Goal: Information Seeking & Learning: Learn about a topic

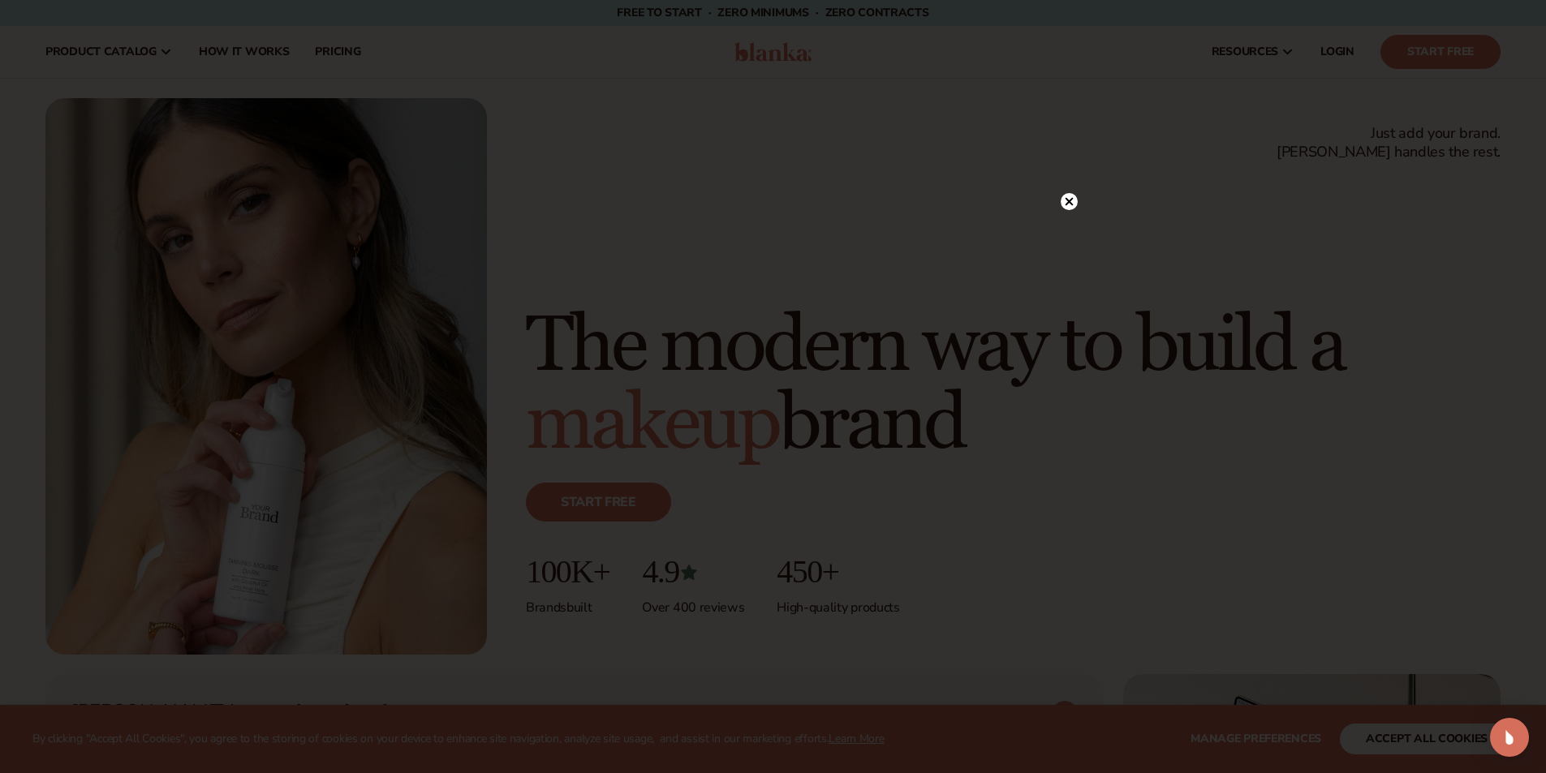
click at [1072, 200] on circle at bounding box center [1069, 201] width 17 height 17
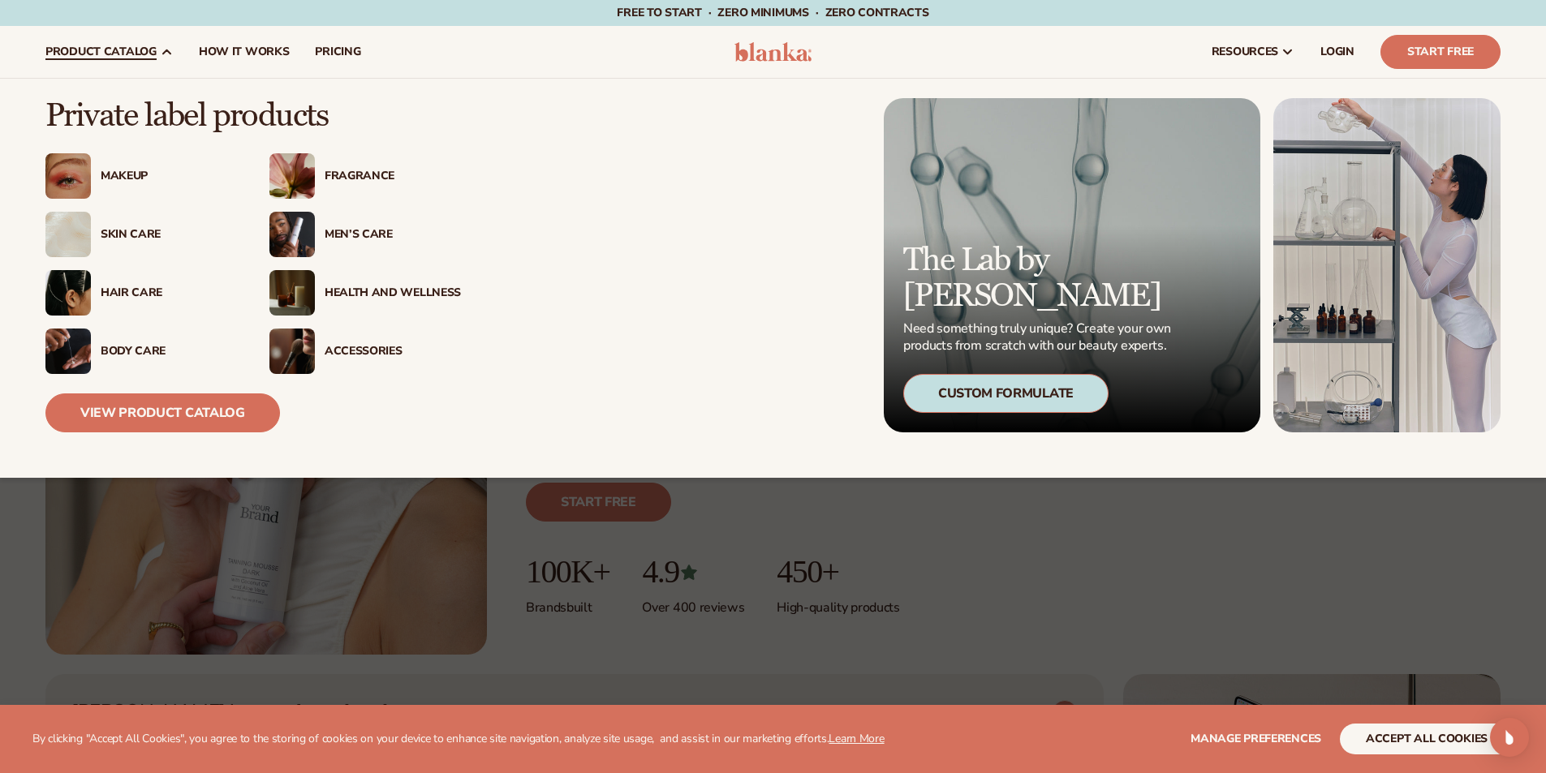
click at [75, 355] on img at bounding box center [67, 351] width 45 height 45
click at [116, 350] on div "Body Care" at bounding box center [169, 352] width 136 height 14
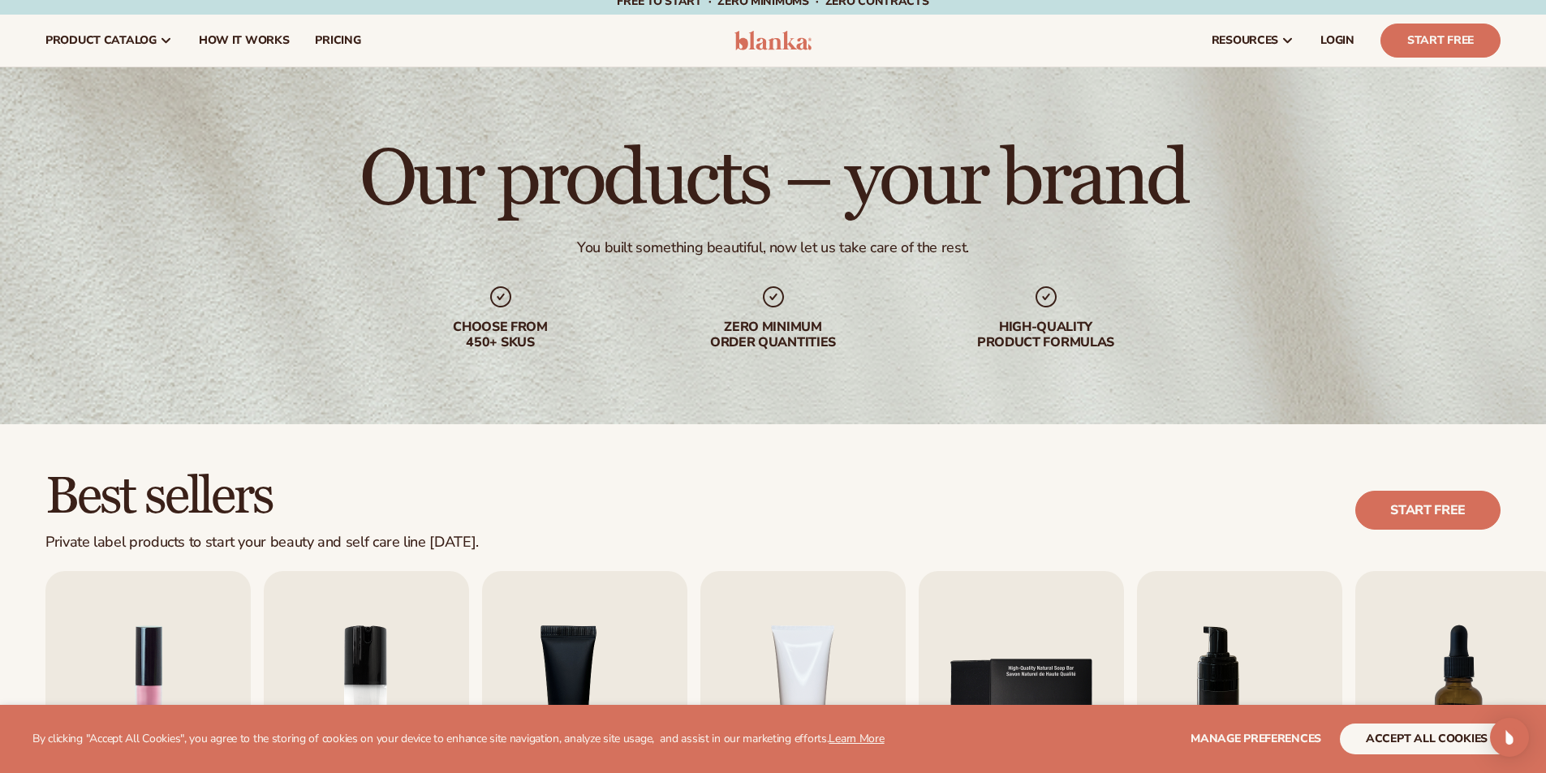
scroll to position [487, 0]
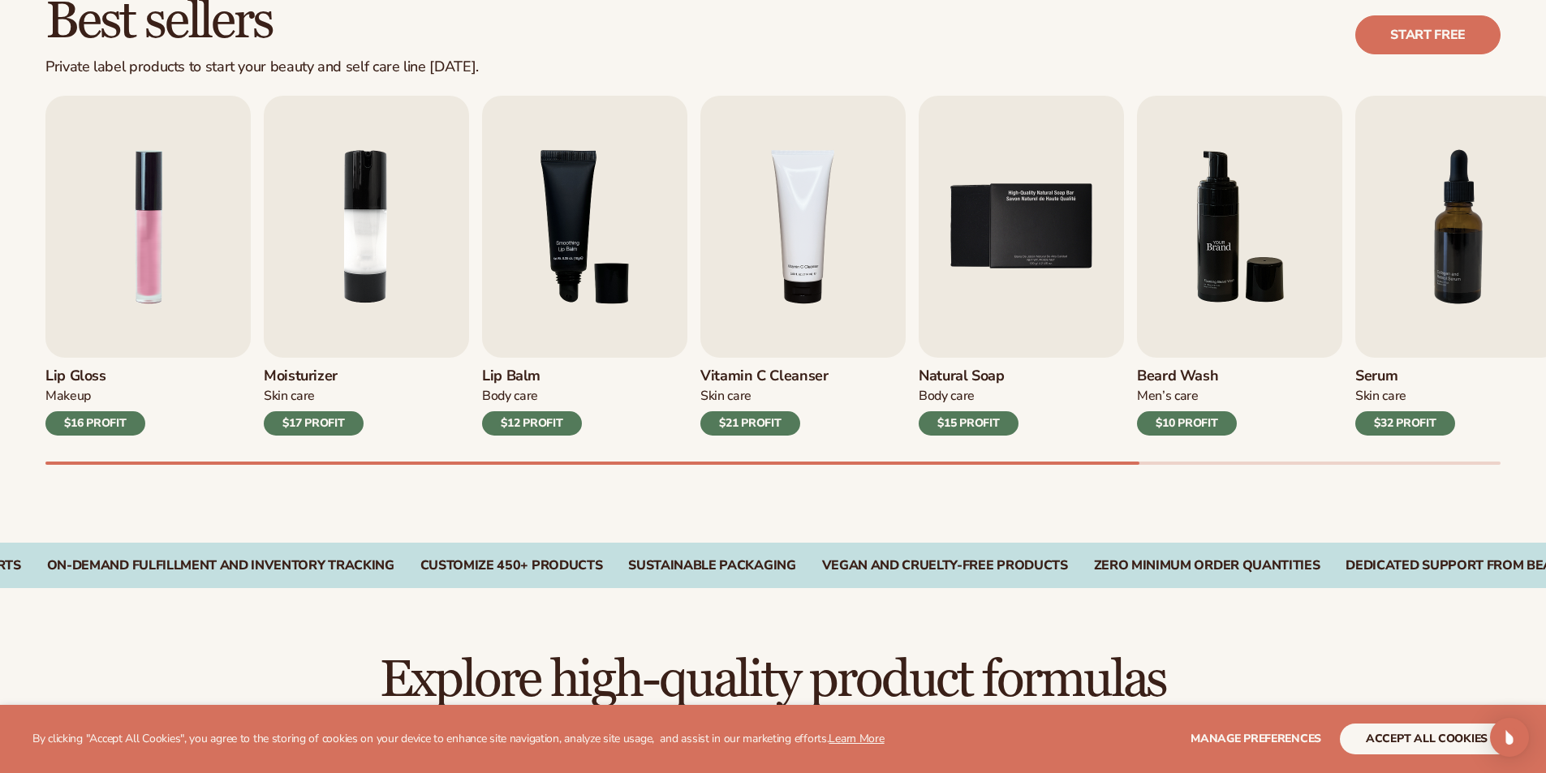
click at [1214, 273] on img "6 / 9" at bounding box center [1239, 227] width 205 height 262
click at [1214, 314] on img "6 / 9" at bounding box center [1239, 227] width 205 height 262
click at [1244, 235] on img "6 / 9" at bounding box center [1239, 227] width 205 height 262
click at [1176, 418] on div "$10 PROFIT" at bounding box center [1187, 423] width 100 height 24
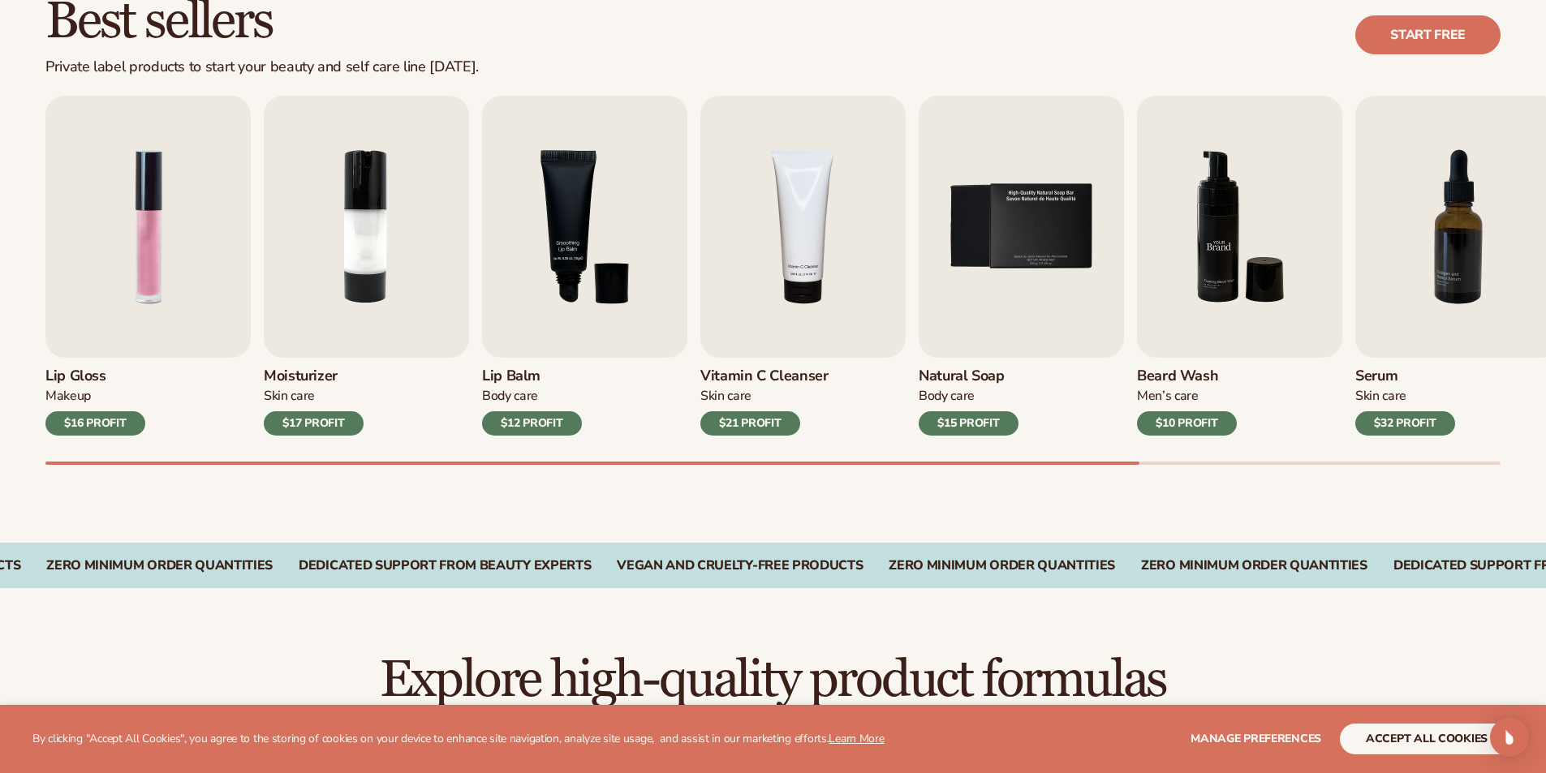
click at [1239, 190] on img "6 / 9" at bounding box center [1239, 227] width 205 height 262
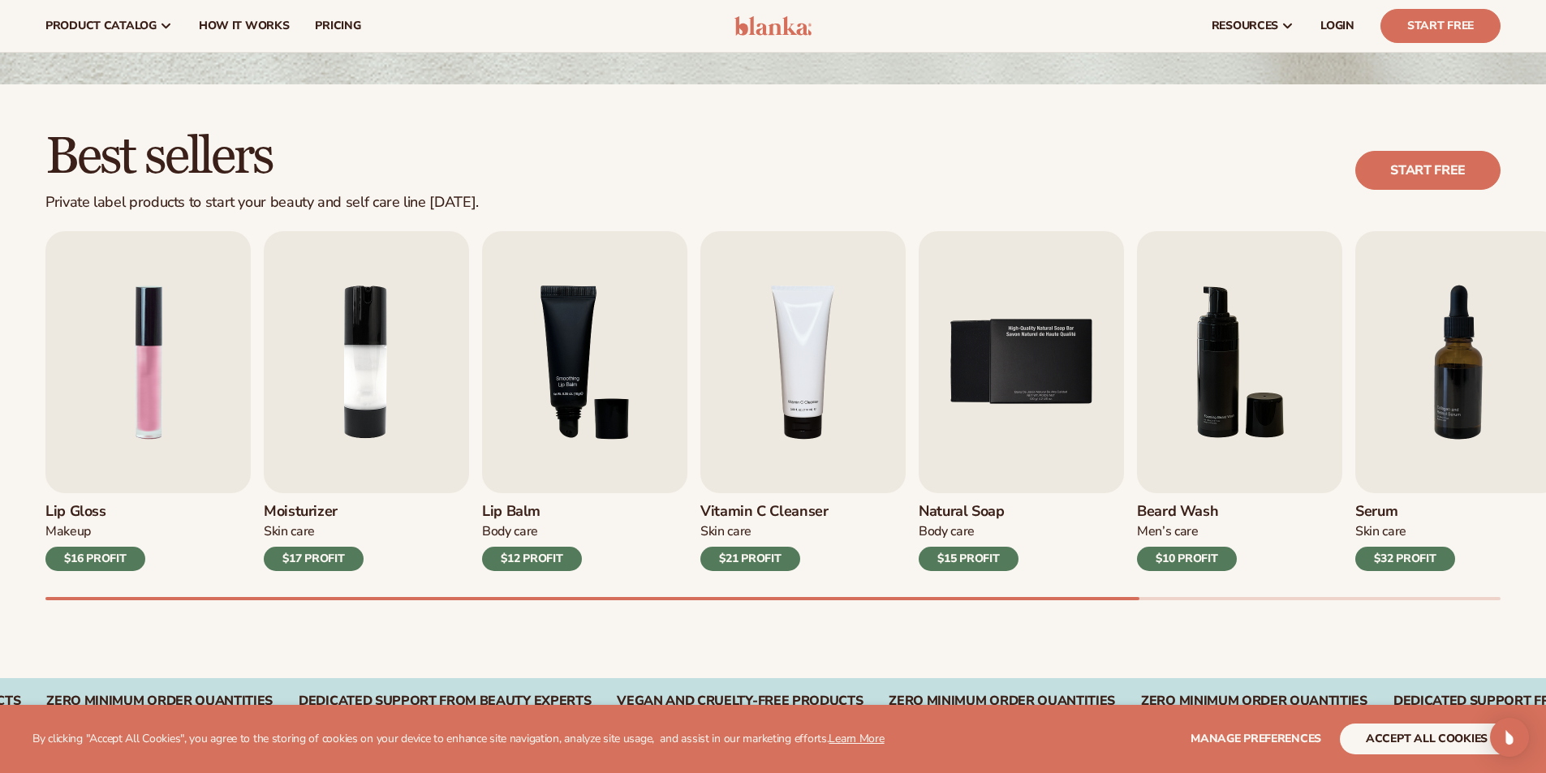
scroll to position [325, 0]
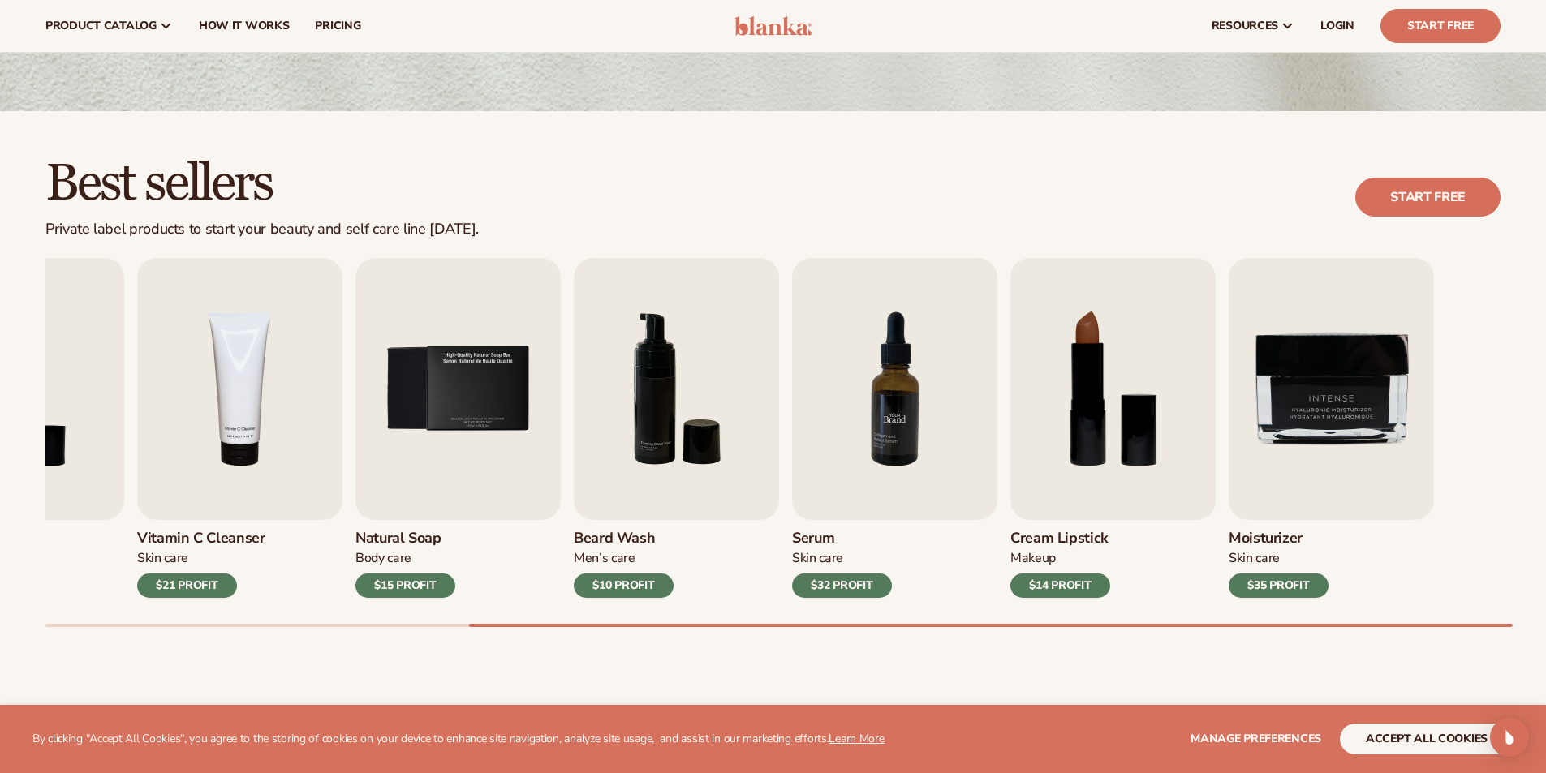
click at [734, 432] on div "Lip Gloss Makeup $16 PROFIT Moisturizer Skin Care $17 PROFIT Lip Balm" at bounding box center [209, 428] width 1455 height 340
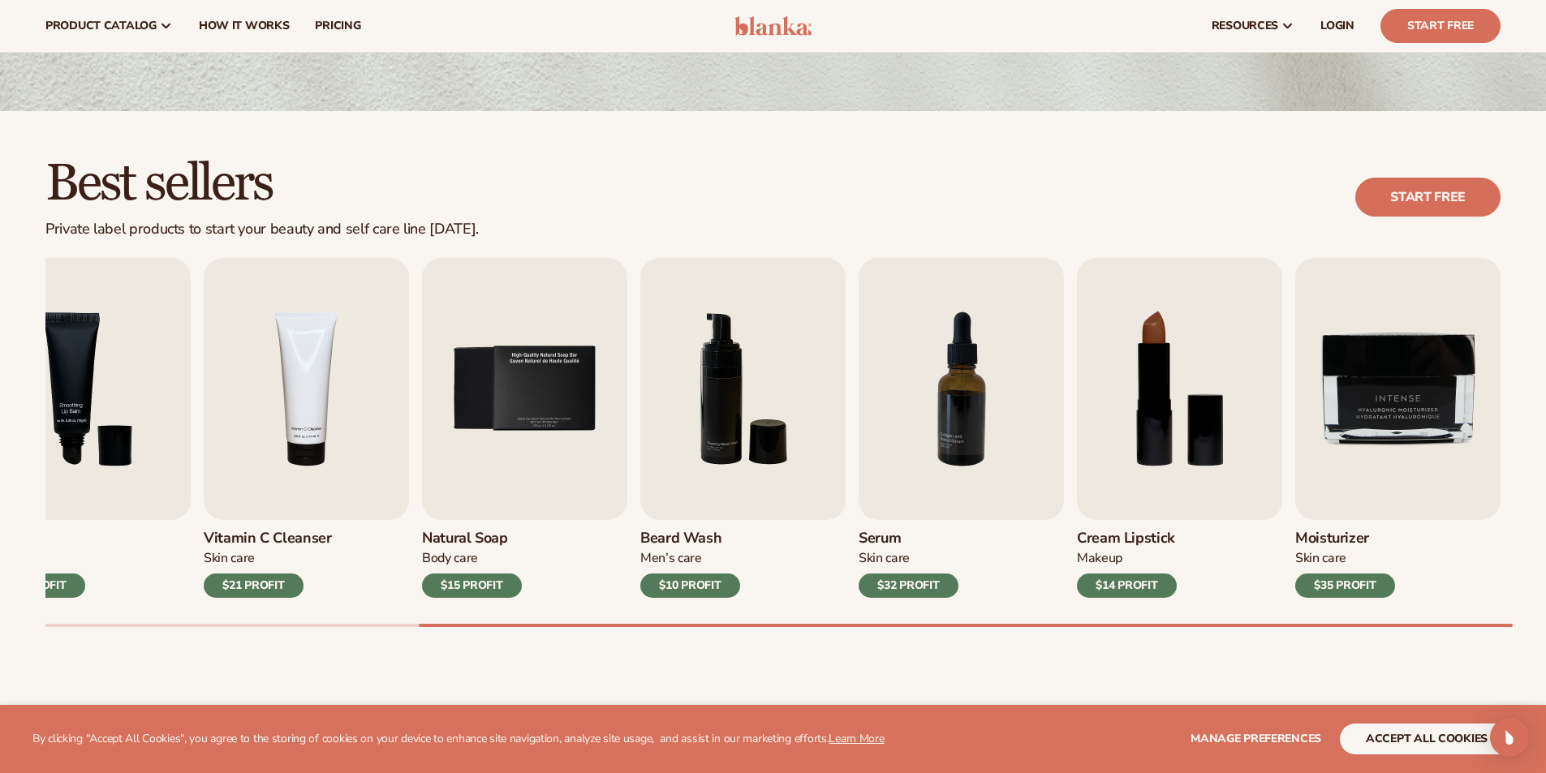
click at [684, 557] on div "Men’s Care" at bounding box center [690, 558] width 100 height 17
click at [737, 442] on img "6 / 9" at bounding box center [742, 389] width 205 height 262
click at [731, 404] on img "6 / 9" at bounding box center [742, 389] width 205 height 262
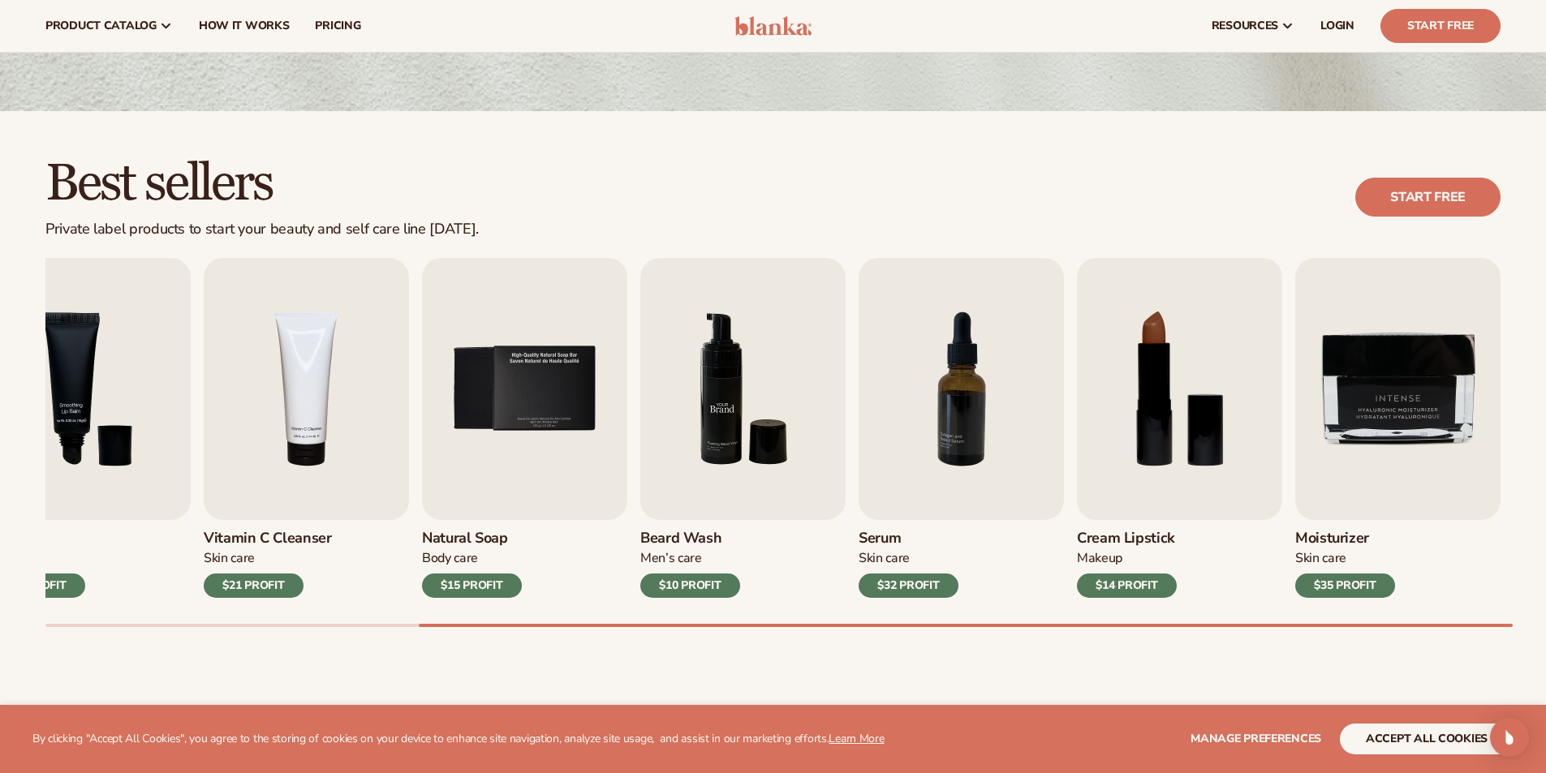
click at [731, 404] on img "6 / 9" at bounding box center [742, 389] width 205 height 262
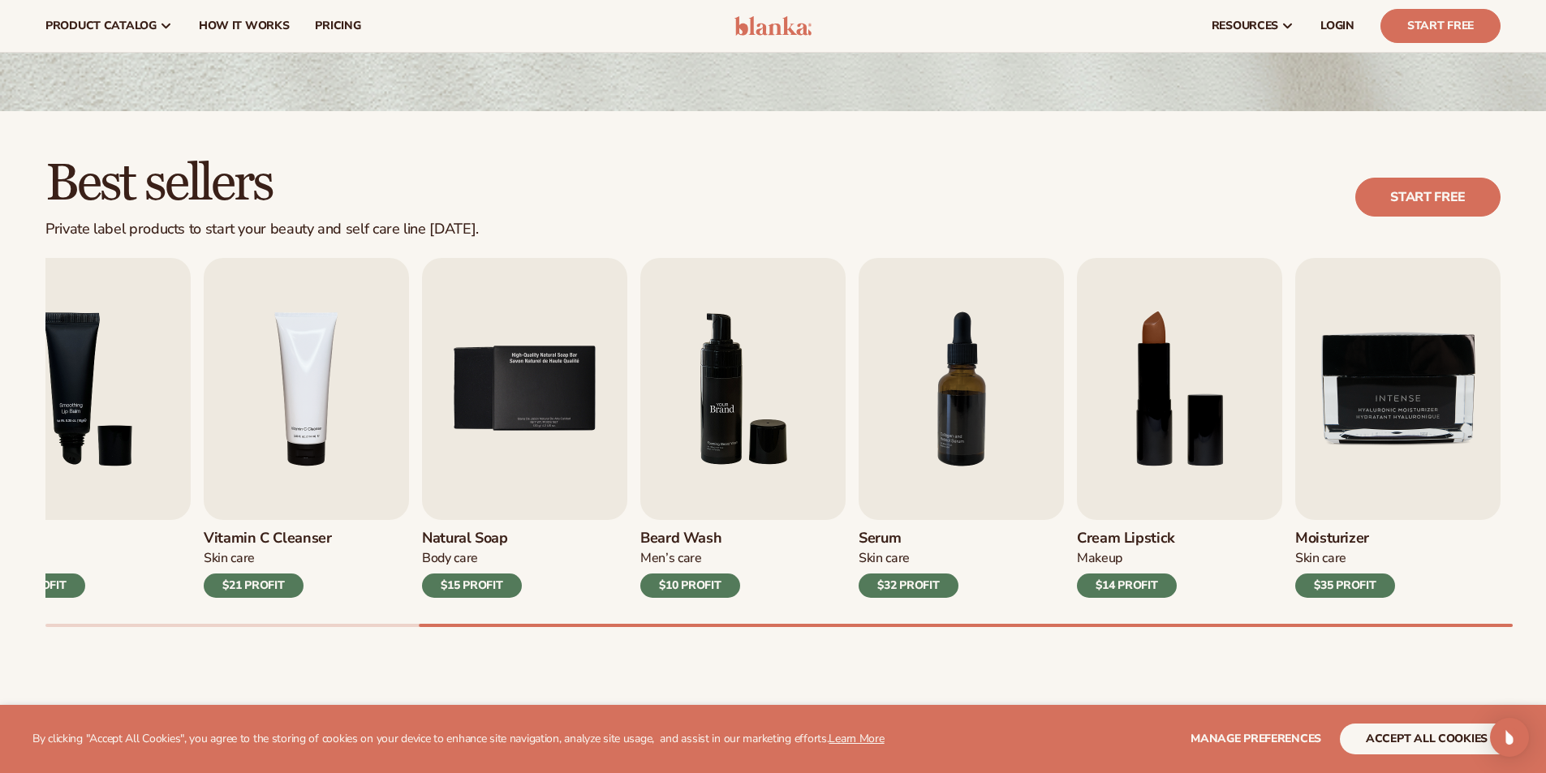
click at [731, 404] on img "6 / 9" at bounding box center [742, 389] width 205 height 262
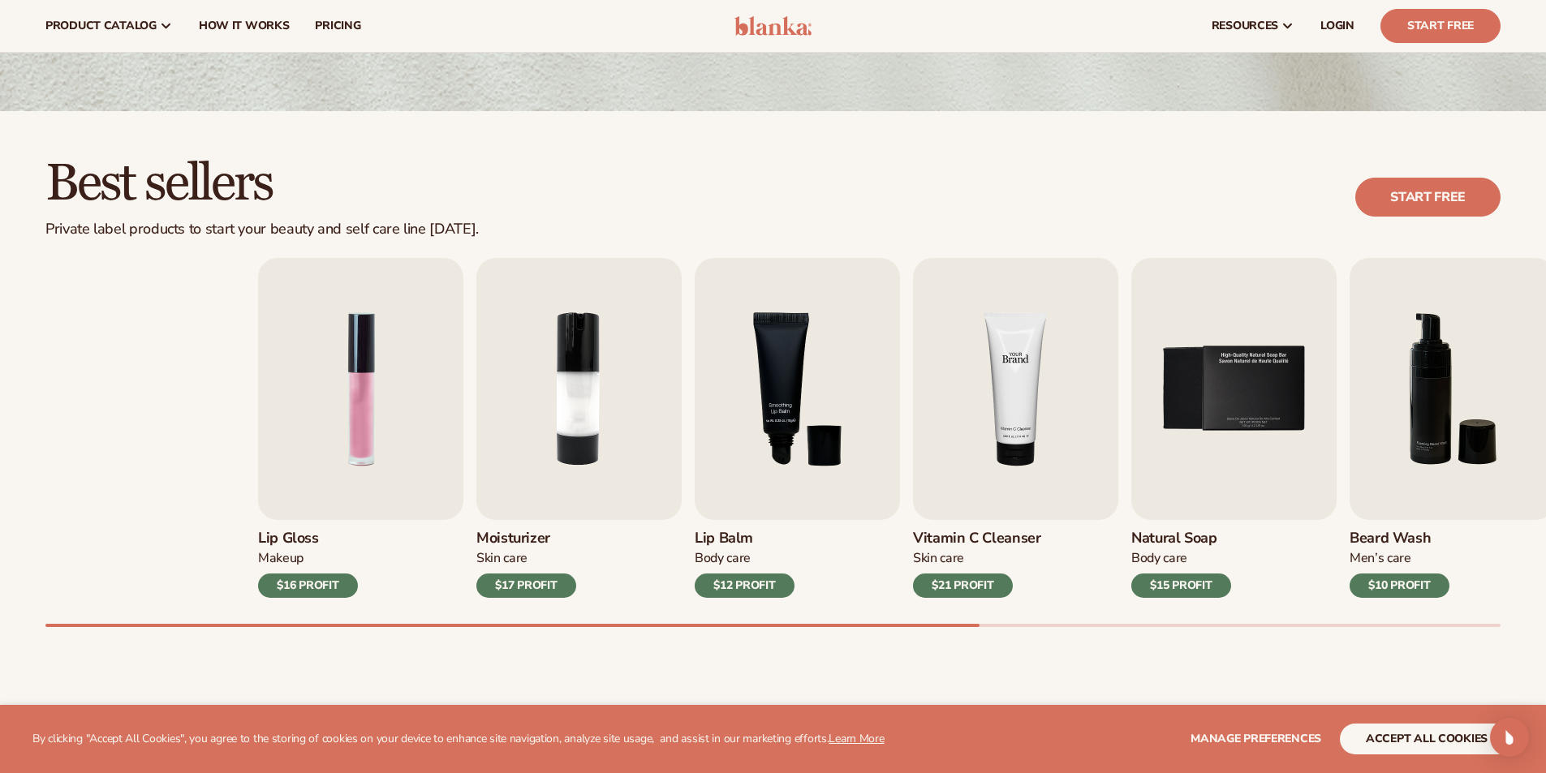
click at [1482, 414] on div "Lip Gloss Makeup $16 PROFIT Moisturizer Skin Care $17 PROFIT Lip Balm" at bounding box center [985, 428] width 1455 height 340
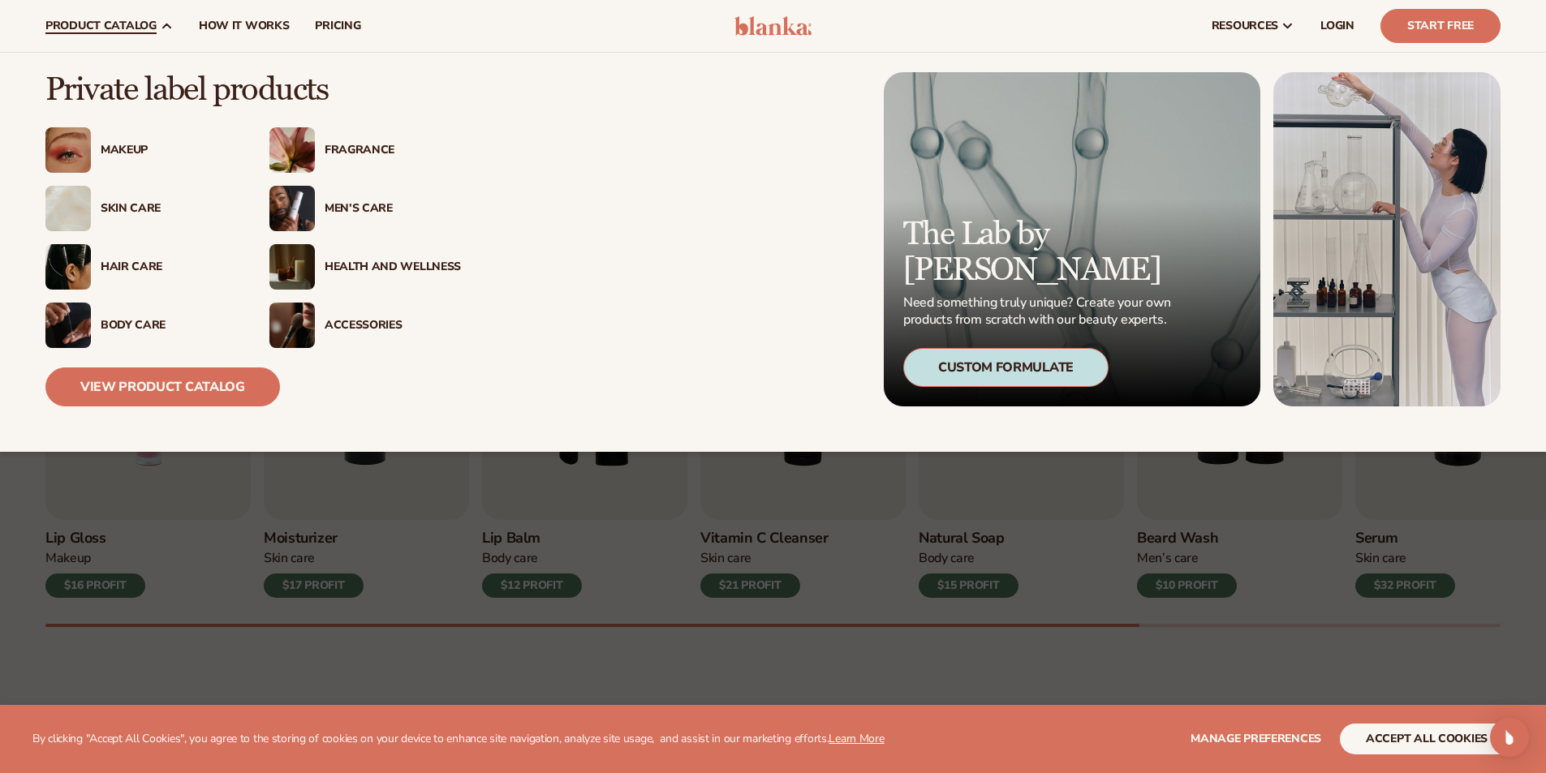
click at [368, 148] on div "Fragrance" at bounding box center [393, 151] width 136 height 14
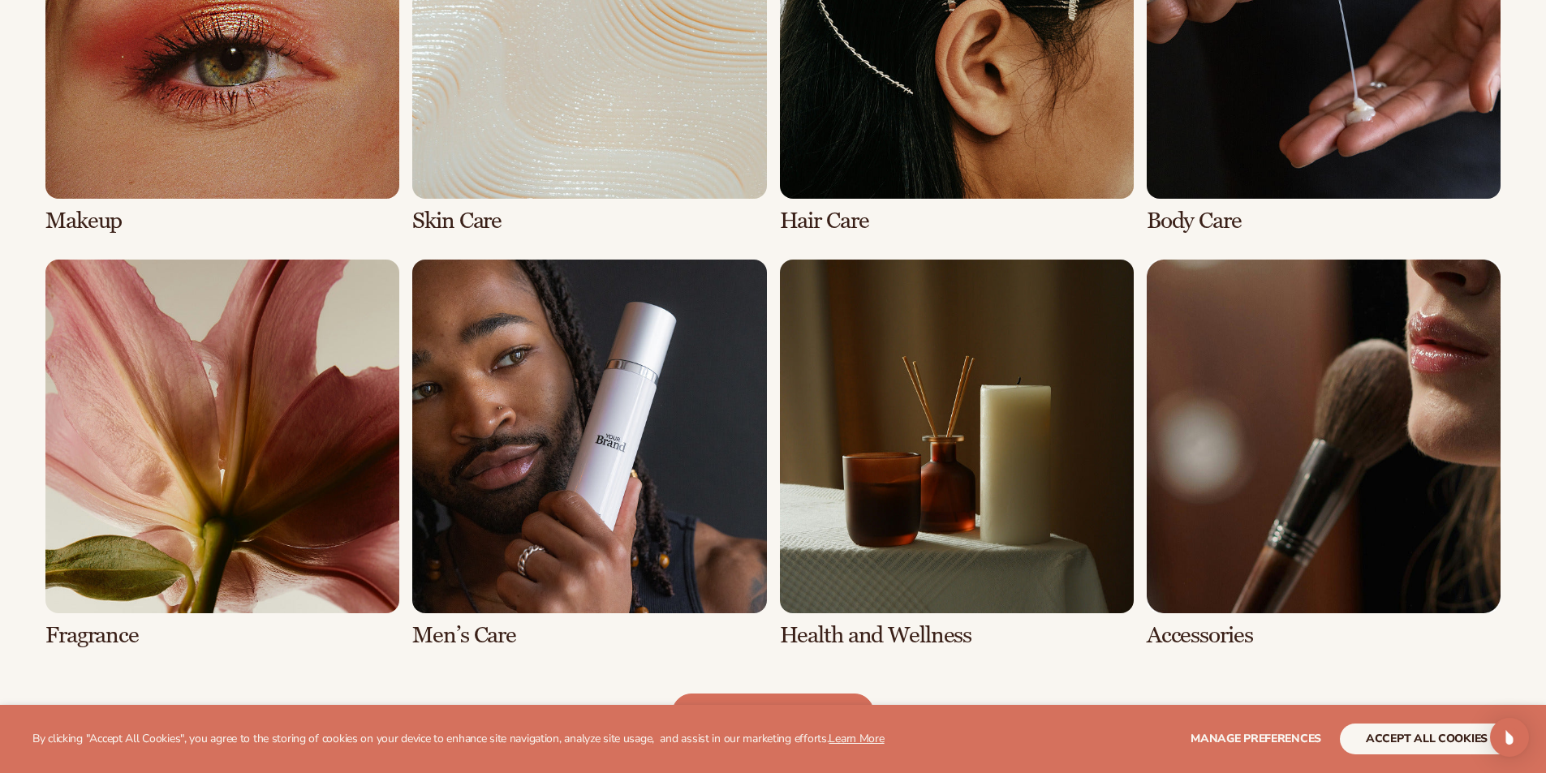
scroll to position [1379, 0]
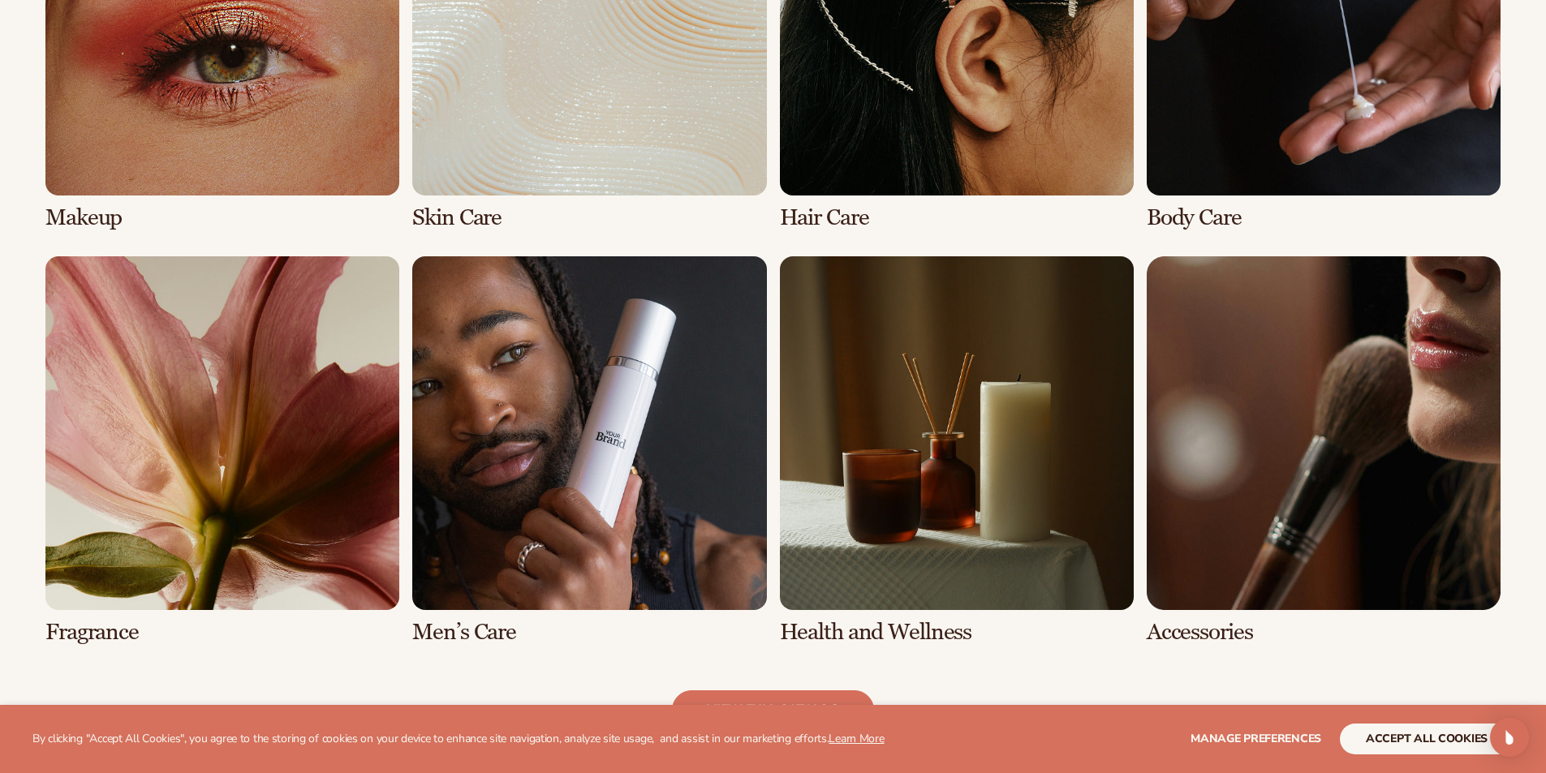
click at [262, 556] on link "5 / 8" at bounding box center [222, 450] width 354 height 389
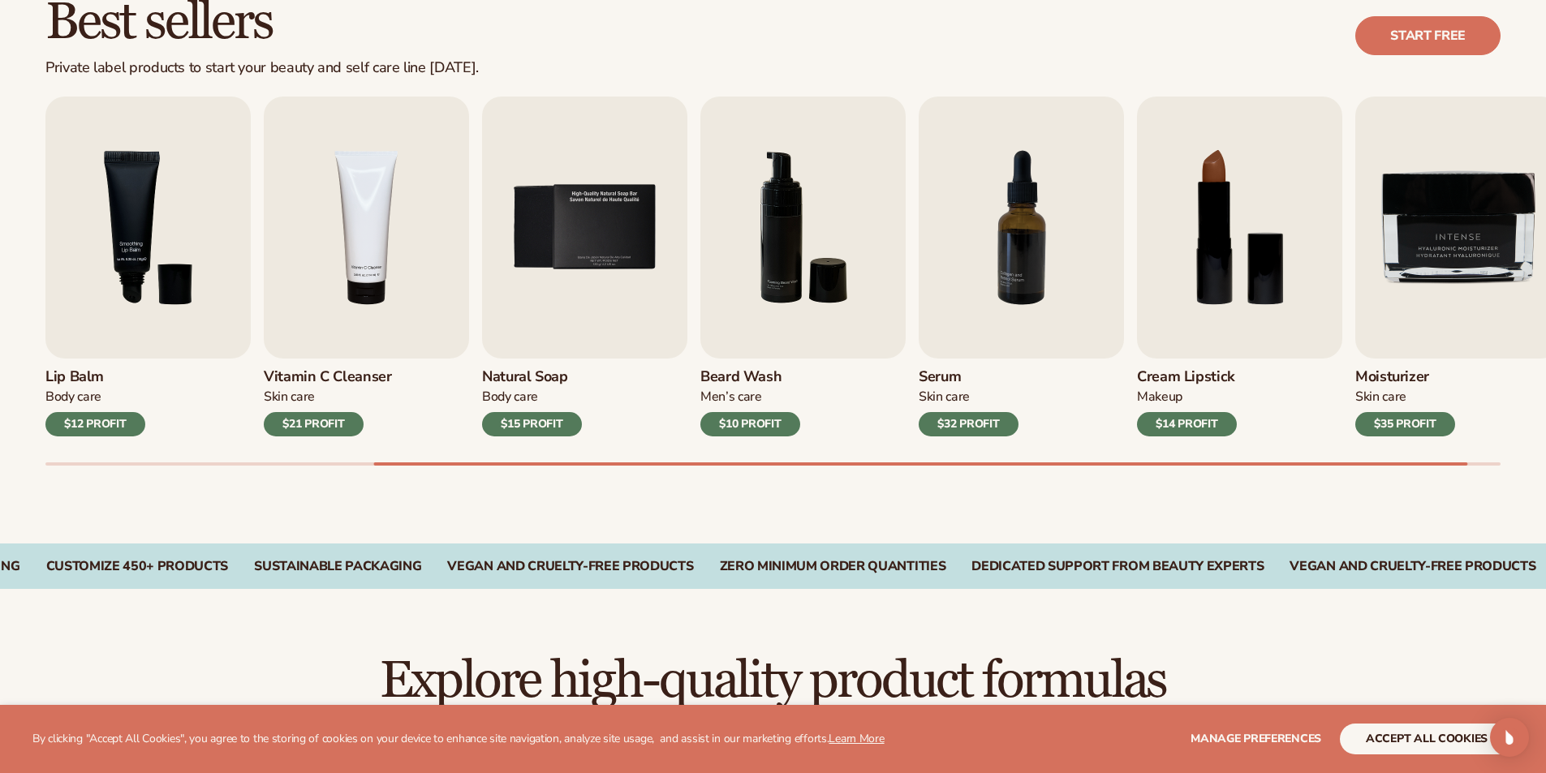
scroll to position [487, 0]
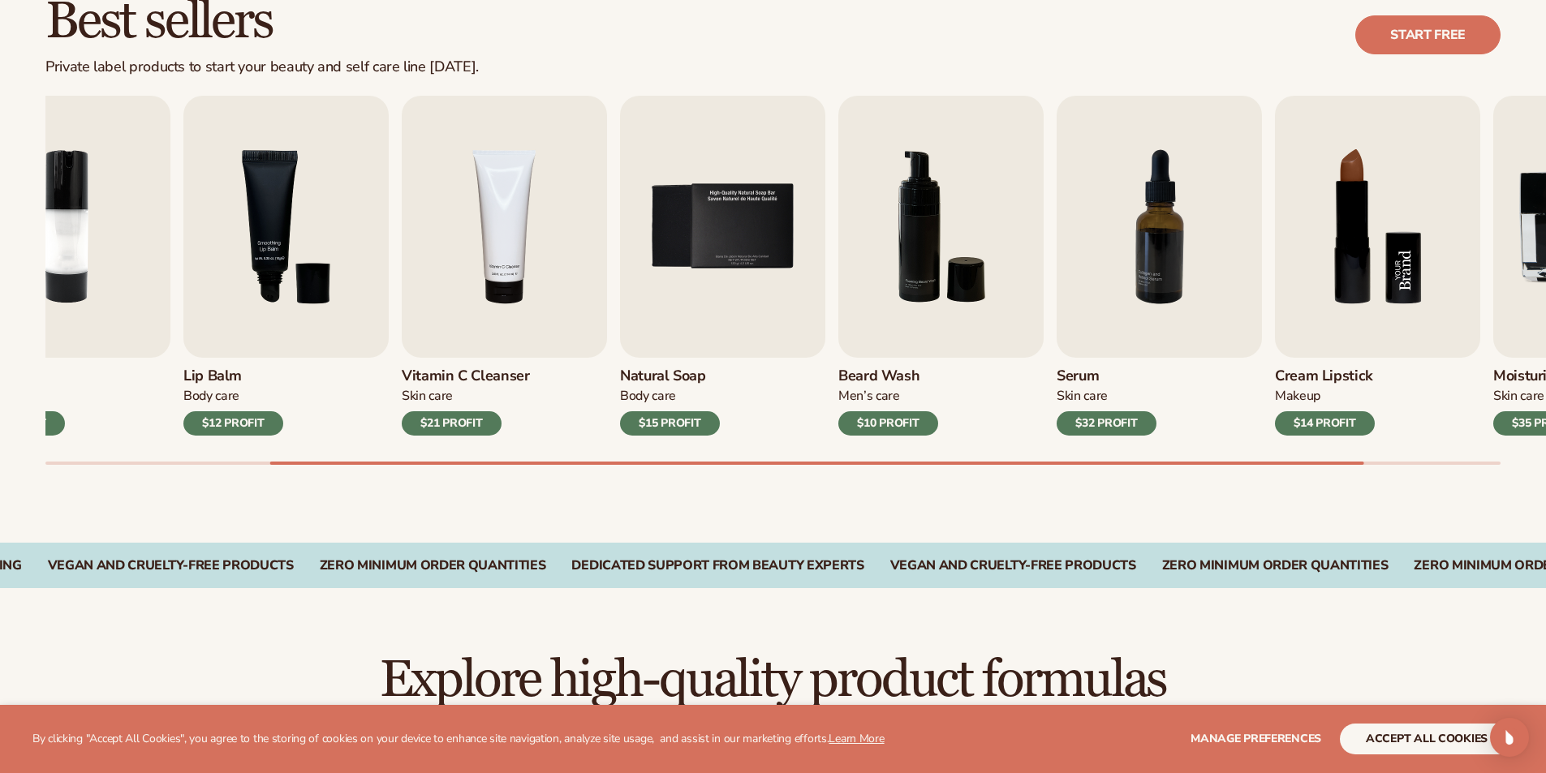
click at [1333, 185] on img "8 / 9" at bounding box center [1377, 227] width 205 height 262
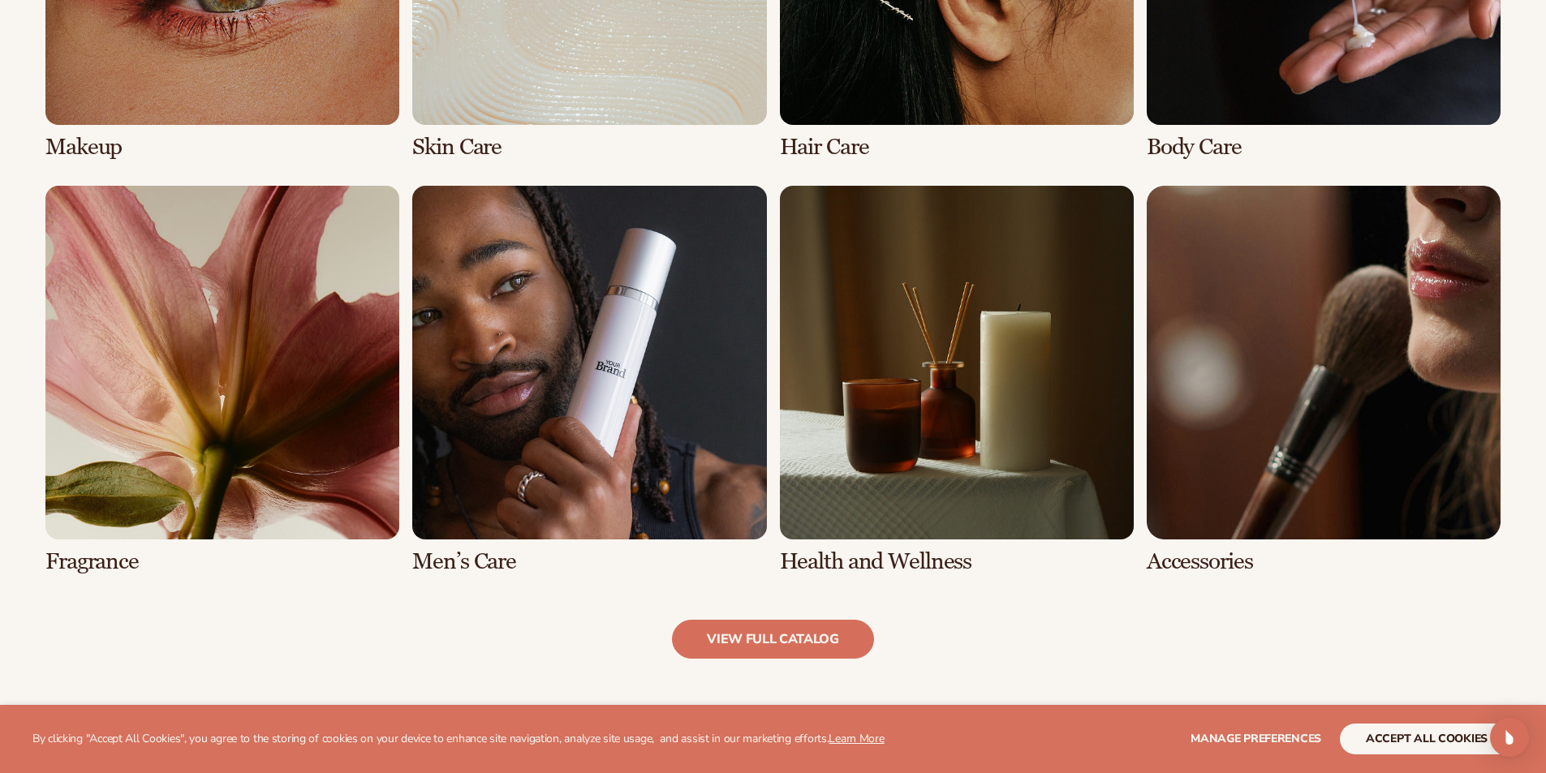
scroll to position [1461, 0]
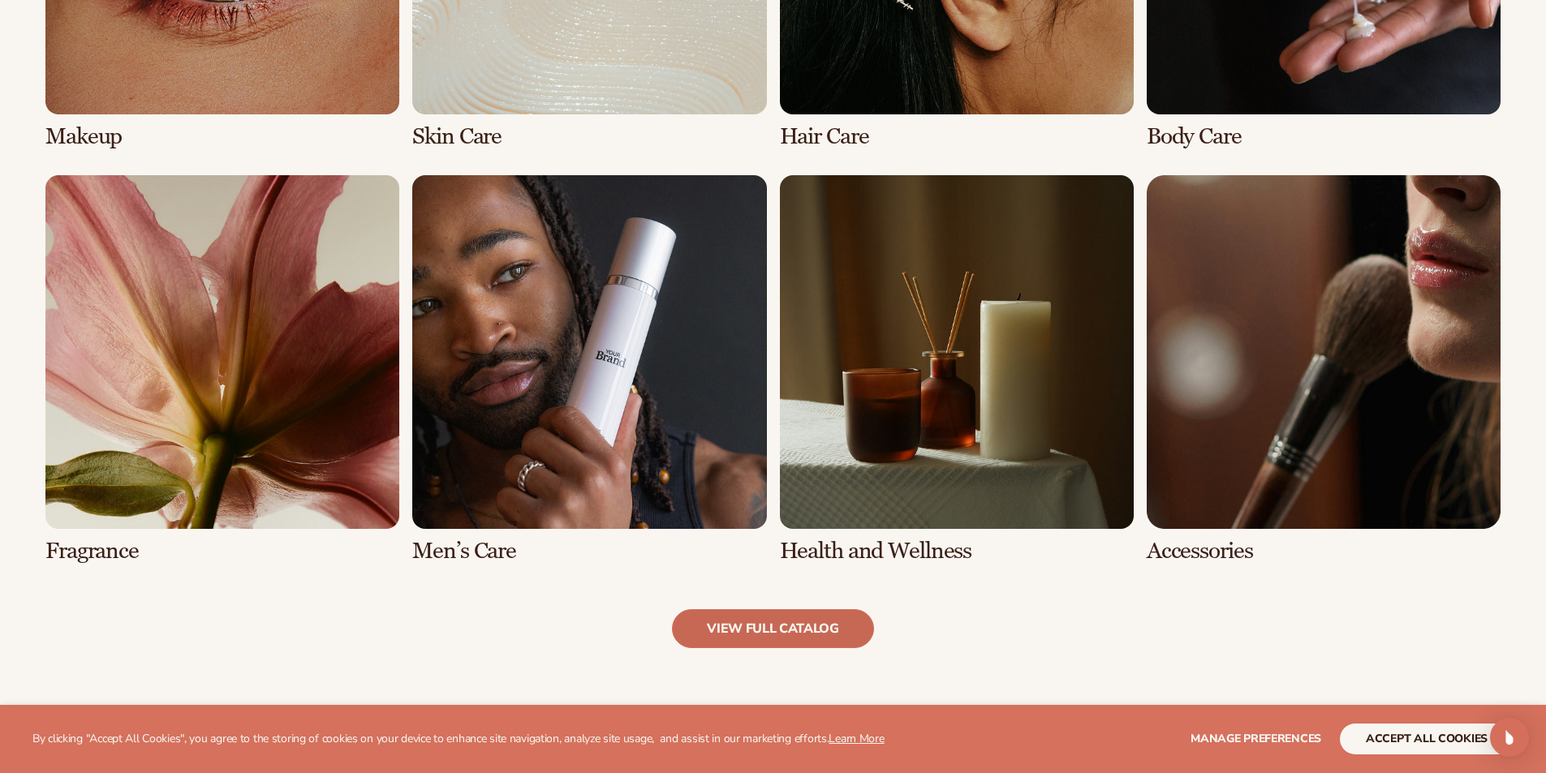
click at [773, 633] on link "view full catalog" at bounding box center [773, 628] width 202 height 39
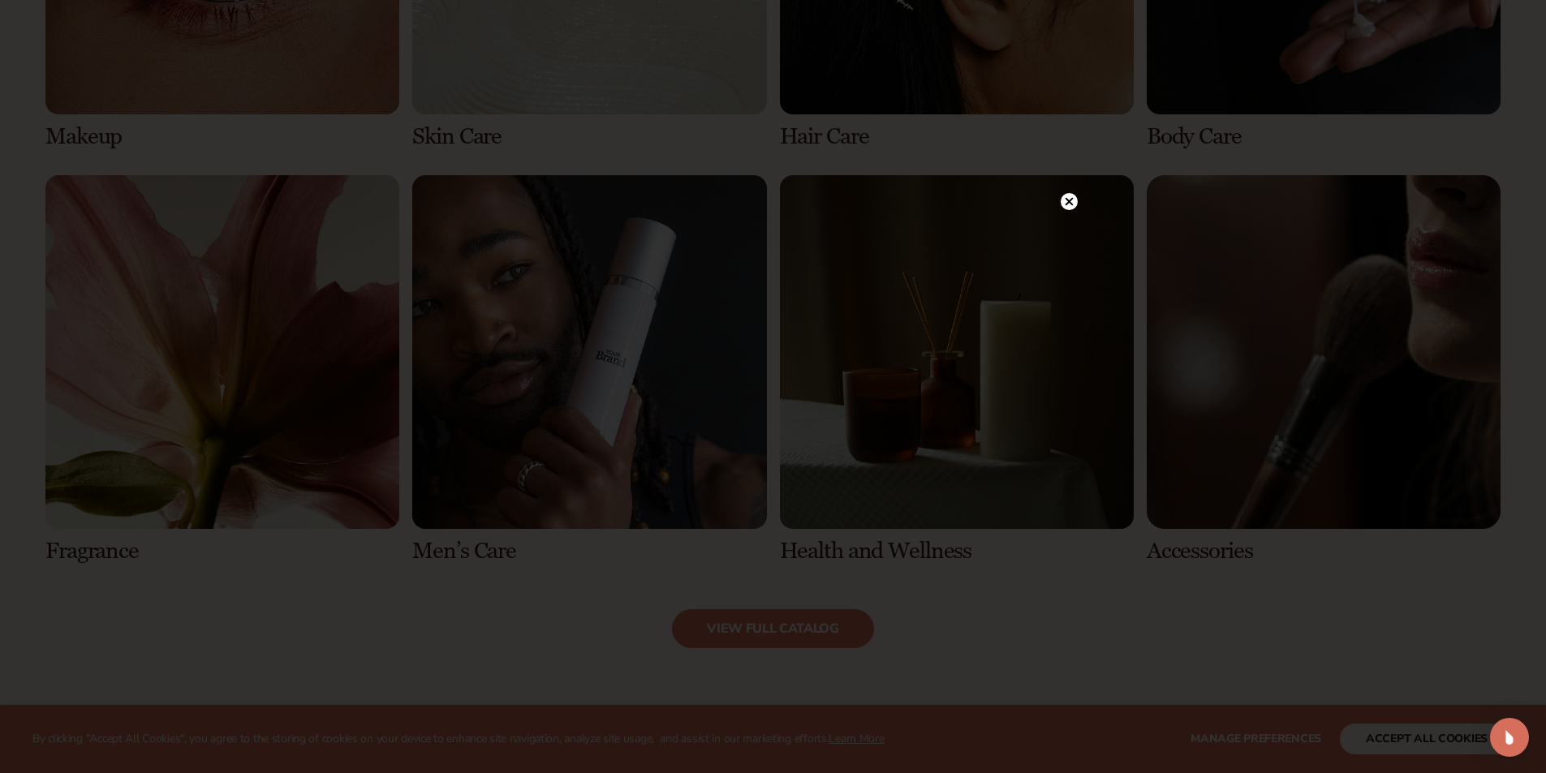
click at [1067, 195] on circle at bounding box center [1069, 201] width 17 height 17
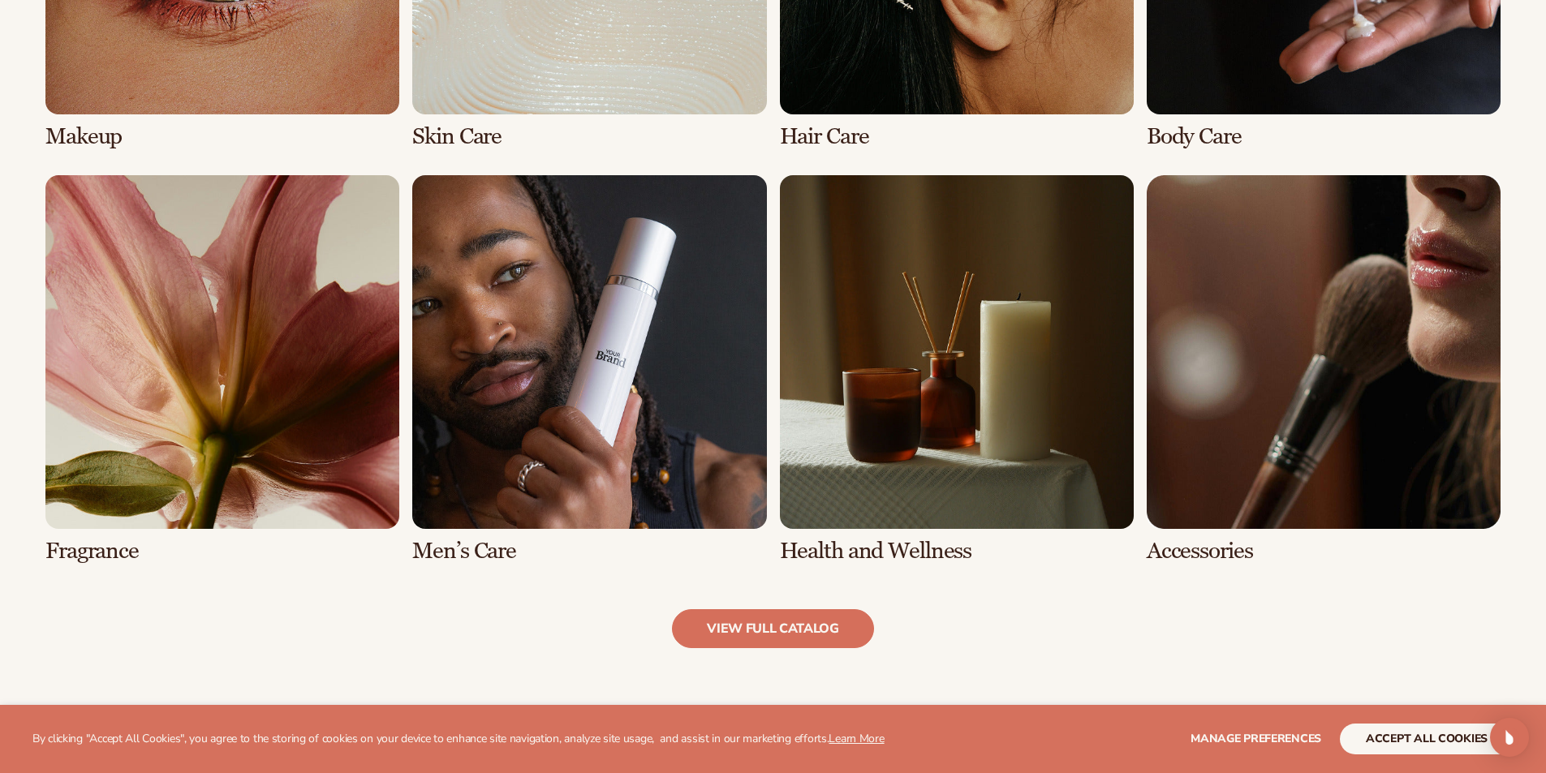
click at [579, 376] on link "6 / 8" at bounding box center [589, 369] width 354 height 389
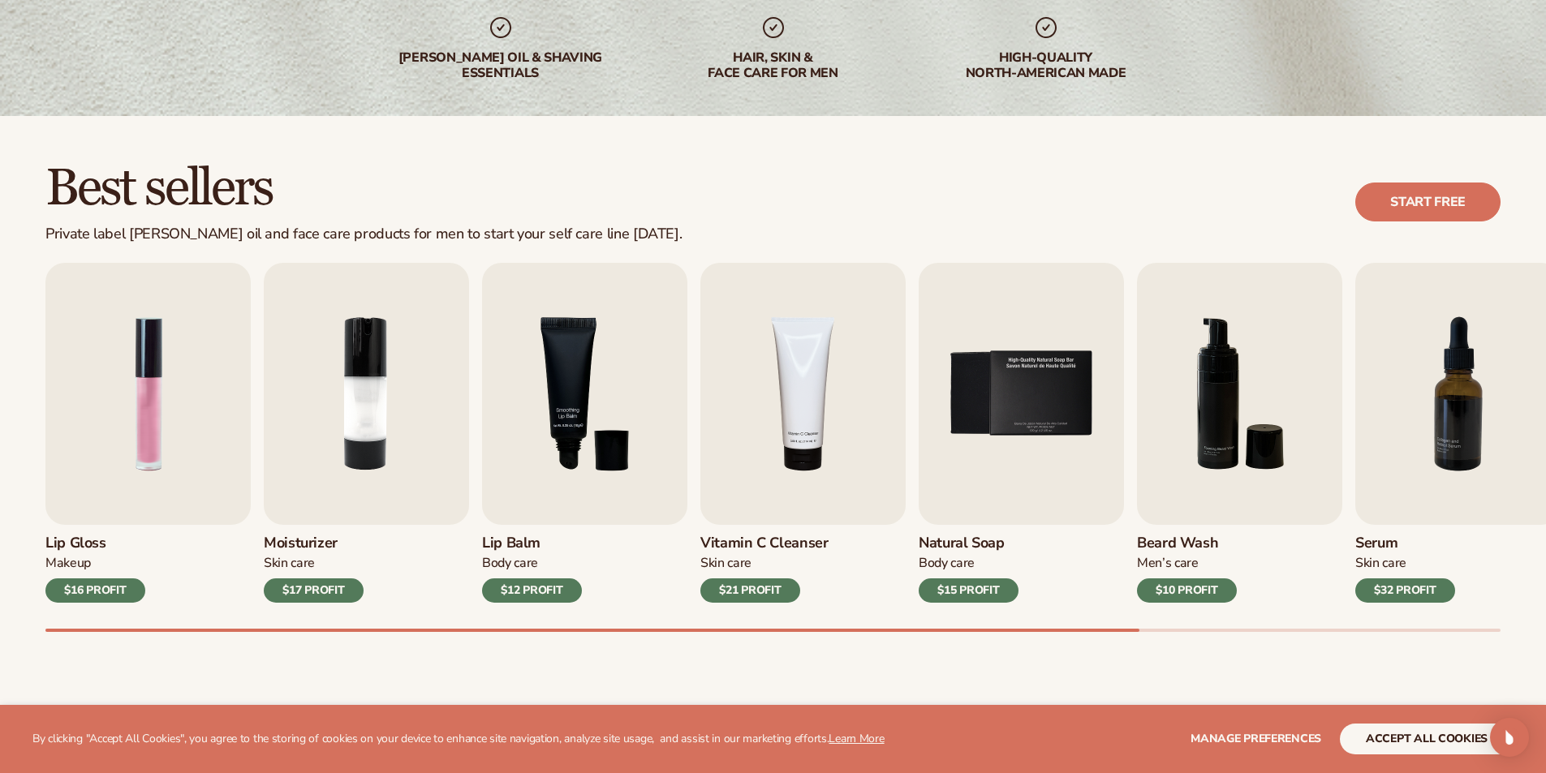
scroll to position [325, 0]
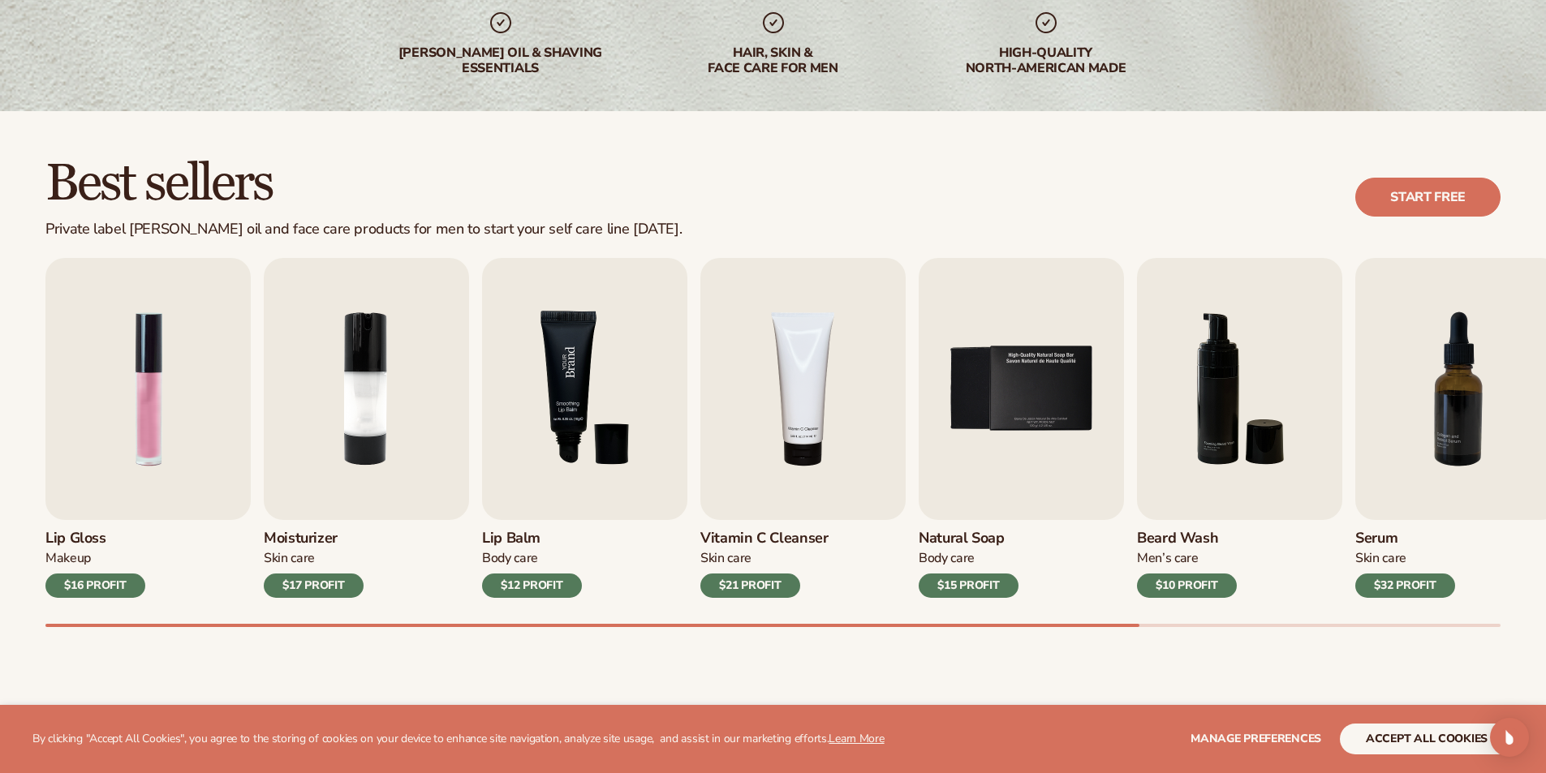
click at [562, 423] on img "3 / 9" at bounding box center [584, 389] width 205 height 262
